Goal: Check status: Check status

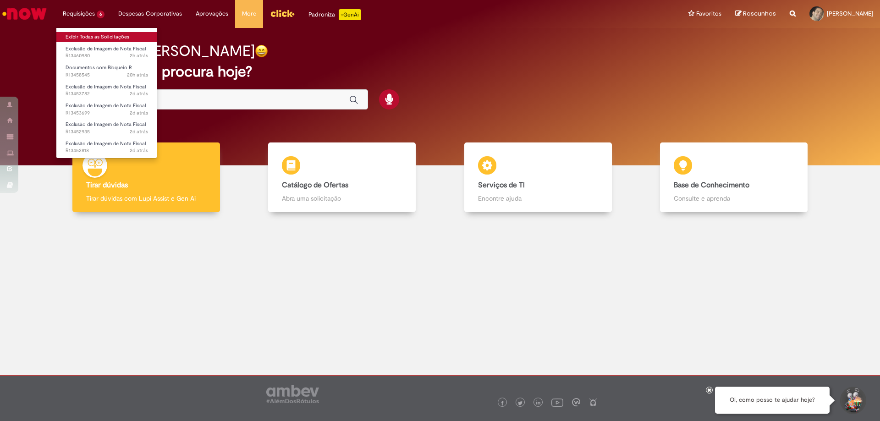
click at [83, 39] on link "Exibir Todas as Solicitações" at bounding box center [106, 37] width 101 height 10
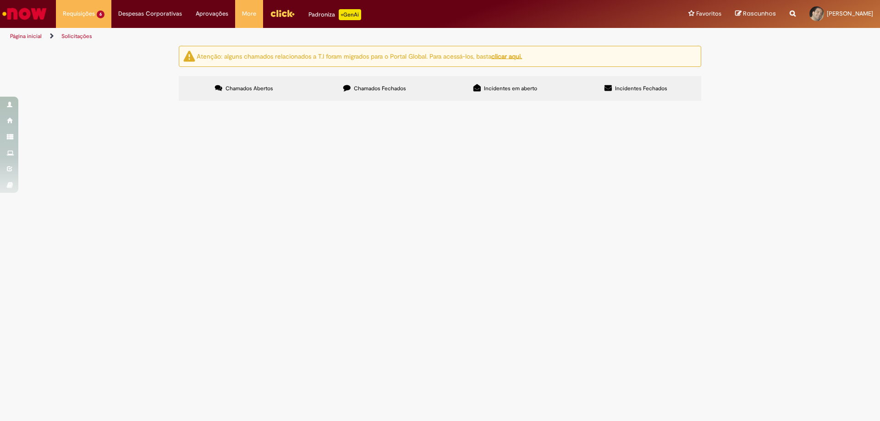
click at [0, 0] on span "R13452935" at bounding box center [0, 0] width 0 height 0
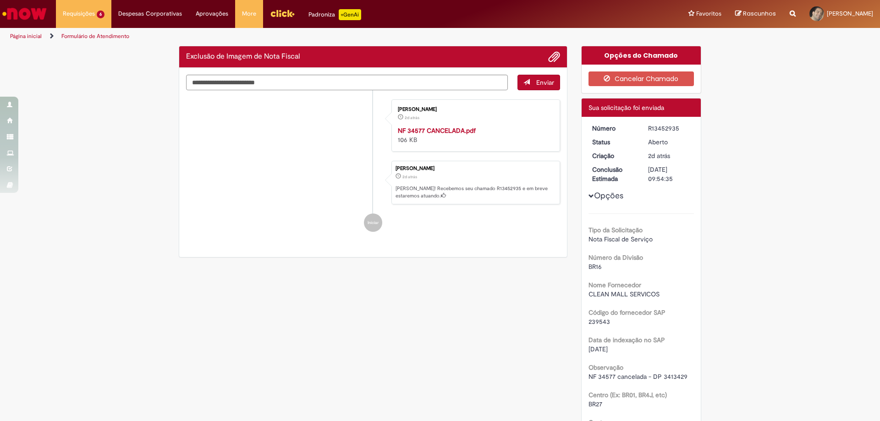
click at [202, 230] on div "Verificar Código de Barras Exclusão de Imagem de Nota Fiscal Enviar [PERSON_NAM…" at bounding box center [440, 292] width 536 height 492
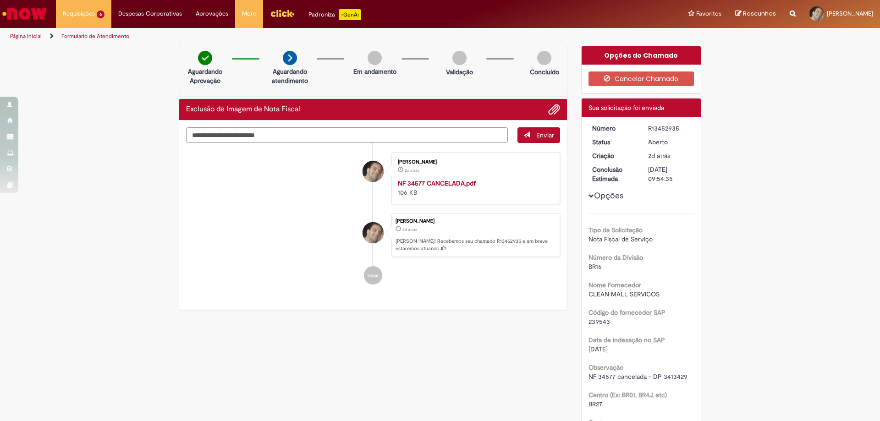
click at [420, 183] on strong "NF 34577 CANCELADA.pdf" at bounding box center [437, 183] width 78 height 8
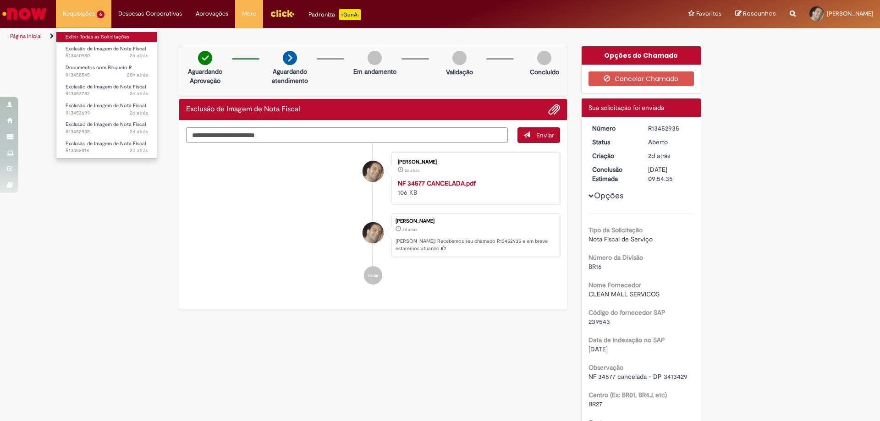
click at [71, 39] on link "Exibir Todas as Solicitações" at bounding box center [106, 37] width 101 height 10
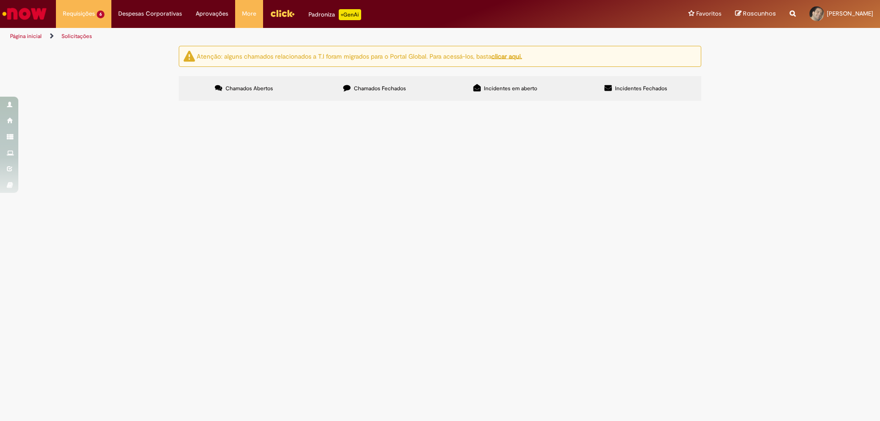
click at [281, 14] on img "Menu Cabeçalho" at bounding box center [282, 13] width 25 height 14
